Goal: Task Accomplishment & Management: Manage account settings

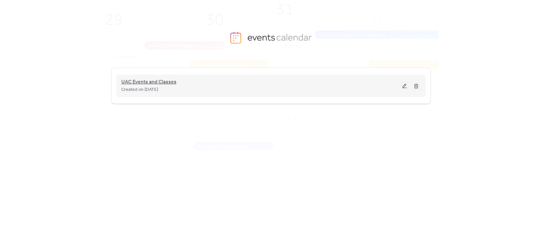
click at [152, 79] on span "UAC Events and Classes" at bounding box center [148, 82] width 55 height 8
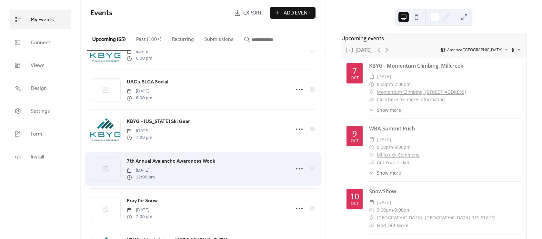
scroll to position [804, 0]
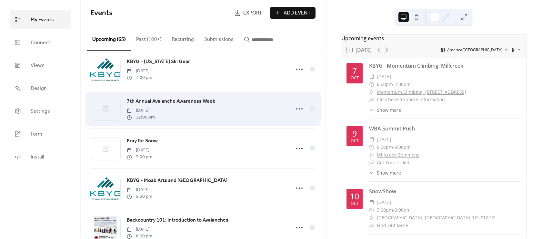
click at [172, 105] on span "7th Annual Avalanche Awareness Week" at bounding box center [171, 102] width 88 height 8
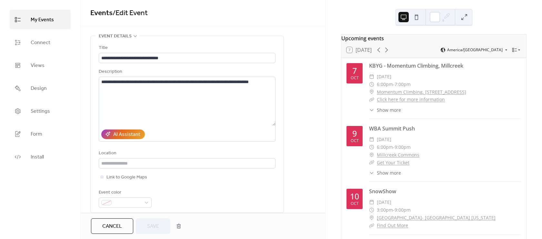
click at [116, 228] on span "Cancel" at bounding box center [112, 227] width 20 height 8
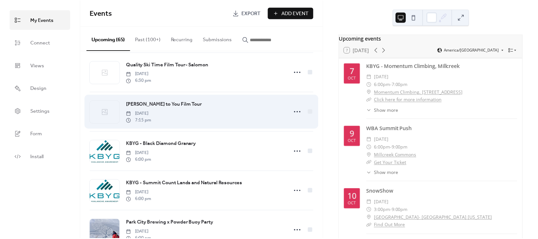
scroll to position [212, 0]
